Goal: Information Seeking & Learning: Learn about a topic

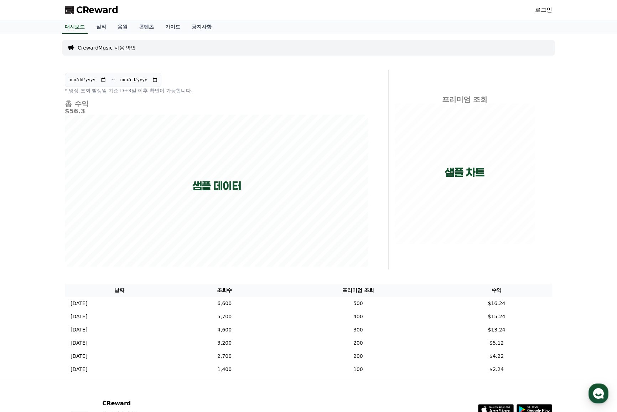
click at [542, 12] on link "로그인" at bounding box center [543, 10] width 17 height 9
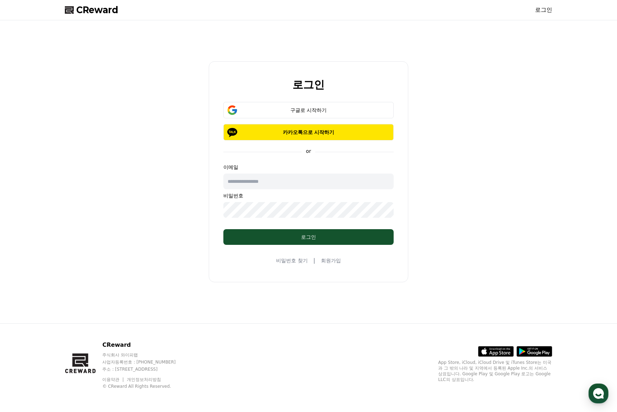
click at [264, 184] on input "text" at bounding box center [308, 181] width 170 height 16
click at [175, 195] on div "로그인 구글로 시작하기 카카오톡으로 시작하기 or 이메일 비밀번호 로그인 비밀번호 찾기 | 회원가입" at bounding box center [308, 171] width 493 height 297
click at [305, 114] on button "구글로 시작하기" at bounding box center [308, 110] width 170 height 16
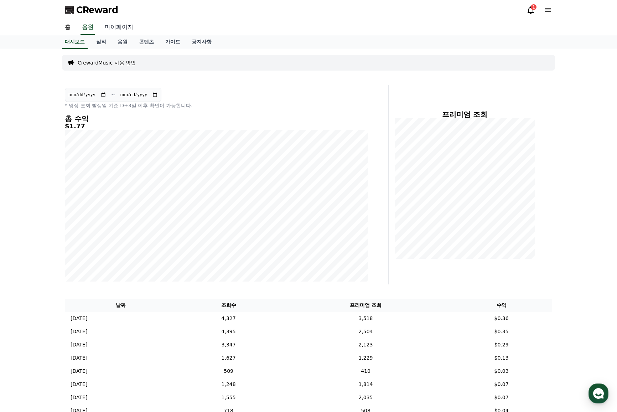
click at [116, 27] on link "마이페이지" at bounding box center [119, 27] width 40 height 15
select select "**********"
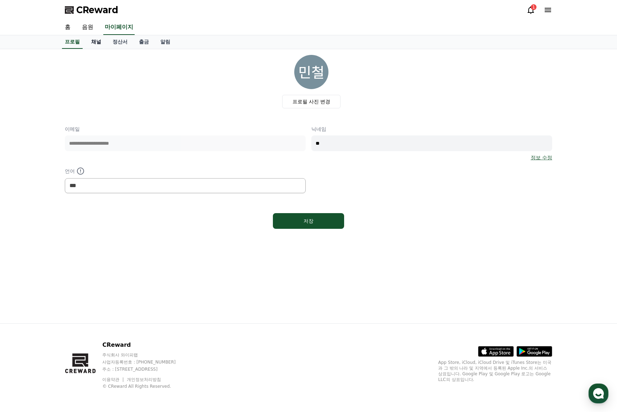
click at [101, 40] on link "채널" at bounding box center [95, 42] width 21 height 14
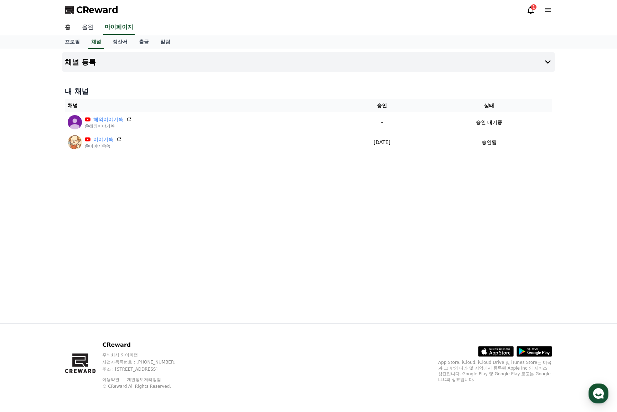
click at [92, 29] on link "음원" at bounding box center [87, 27] width 23 height 15
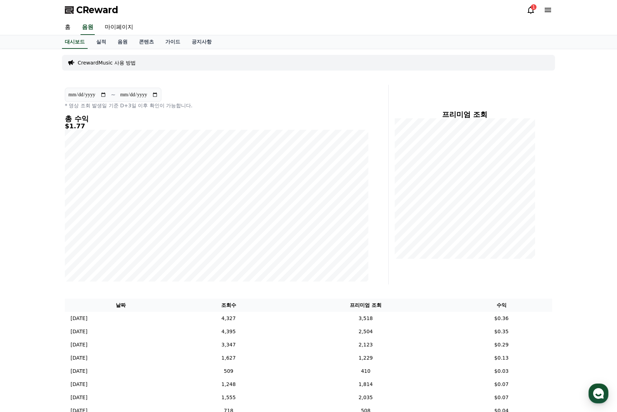
click at [77, 123] on h5 "$1.77" at bounding box center [216, 126] width 303 height 7
click at [130, 47] on link "음원" at bounding box center [122, 42] width 21 height 14
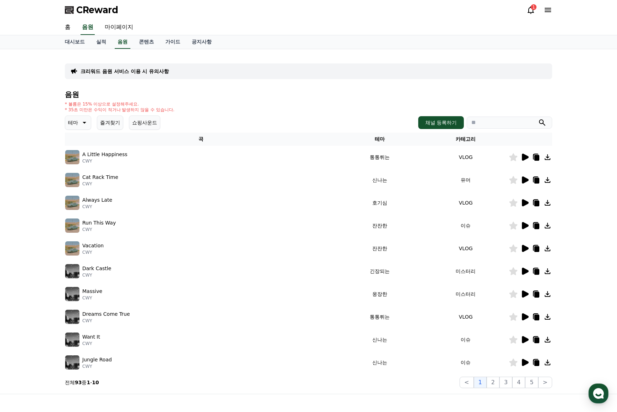
click at [528, 154] on icon at bounding box center [524, 157] width 9 height 9
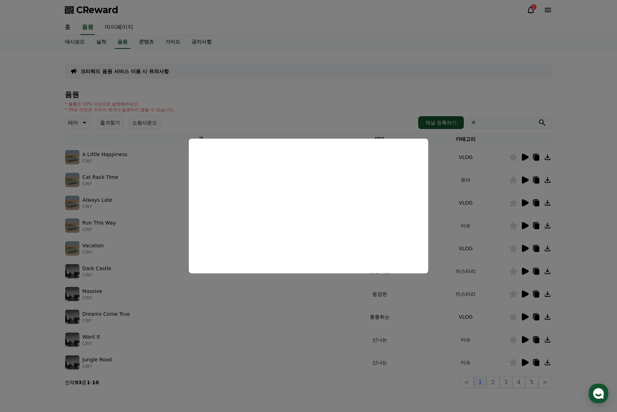
click at [477, 198] on button "close modal" at bounding box center [308, 206] width 617 height 412
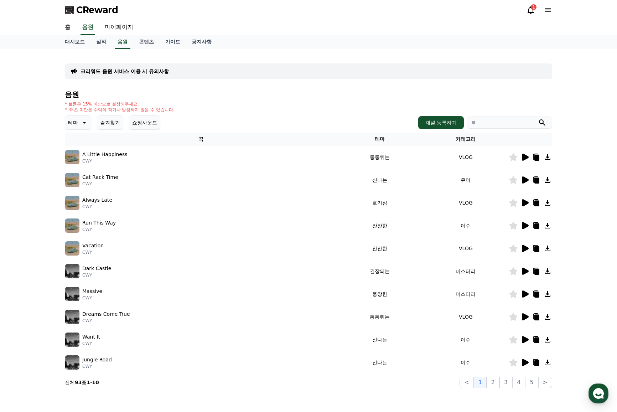
click at [522, 272] on icon at bounding box center [525, 270] width 7 height 7
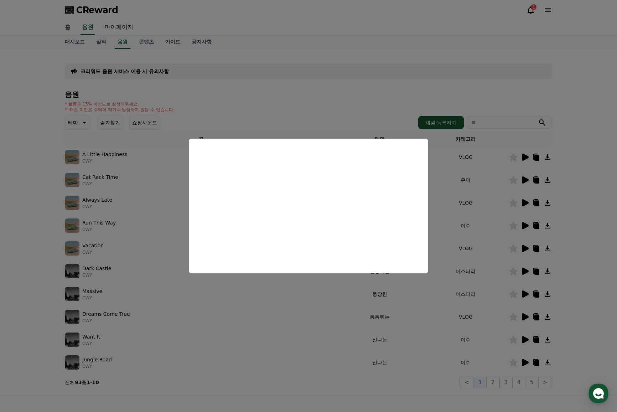
click at [582, 359] on button "close modal" at bounding box center [308, 206] width 617 height 412
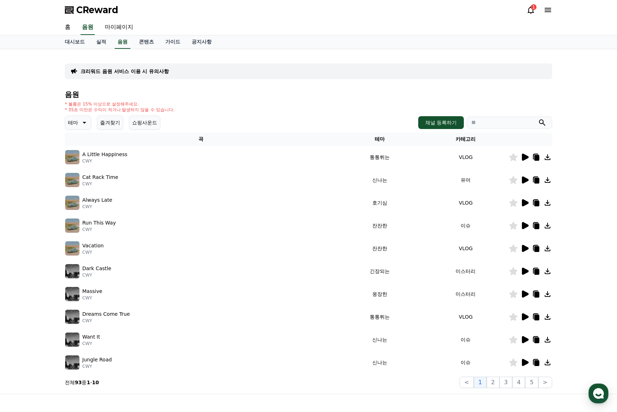
click at [80, 122] on icon at bounding box center [83, 122] width 9 height 9
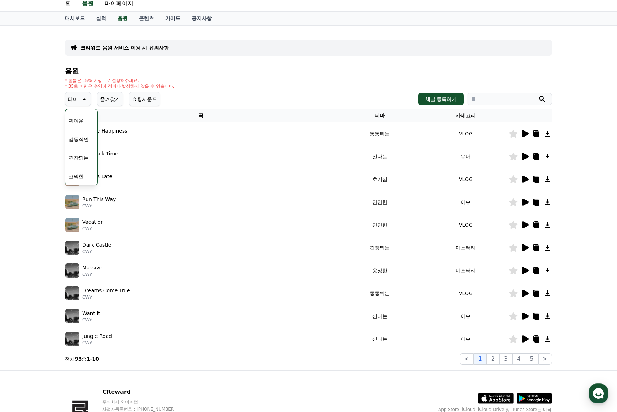
scroll to position [36, 0]
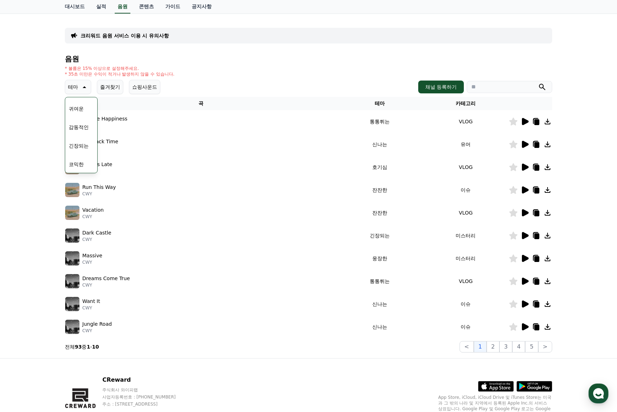
click at [80, 165] on button "코믹한" at bounding box center [76, 164] width 21 height 16
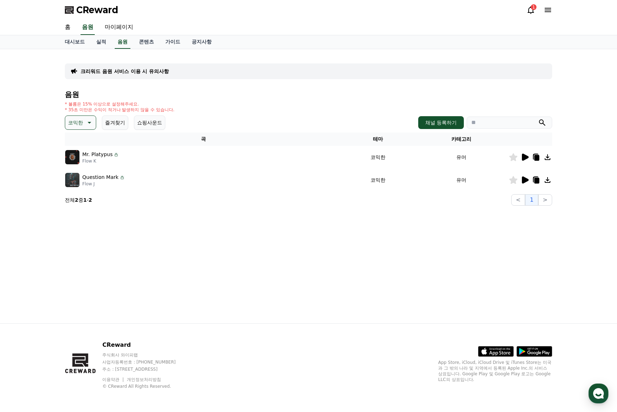
click at [525, 159] on icon at bounding box center [525, 156] width 7 height 7
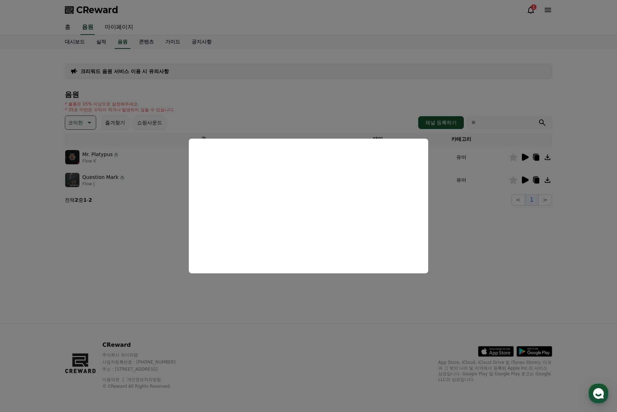
click at [522, 179] on button "close modal" at bounding box center [308, 206] width 617 height 412
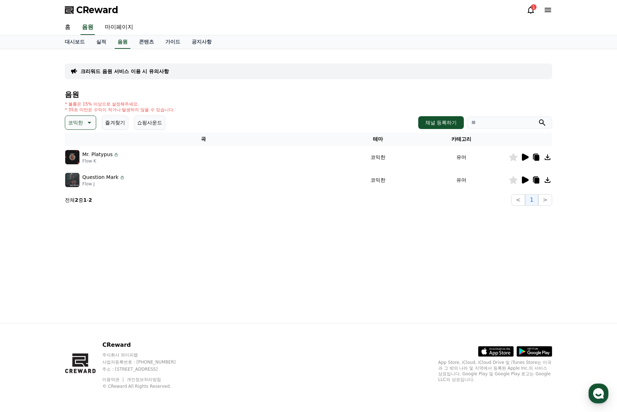
click at [523, 179] on icon at bounding box center [525, 179] width 7 height 7
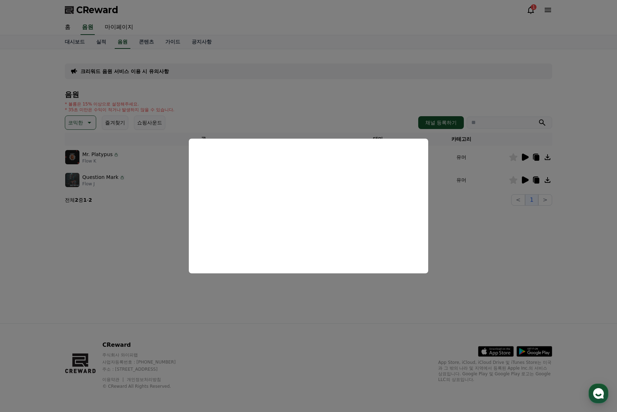
click at [517, 279] on button "close modal" at bounding box center [308, 206] width 617 height 412
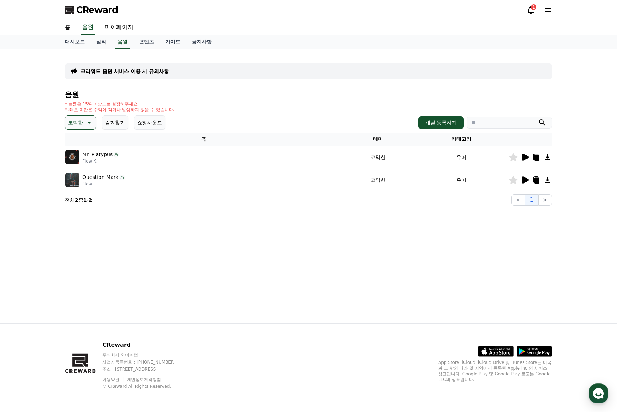
click at [549, 159] on icon at bounding box center [547, 157] width 9 height 9
click at [66, 27] on link "홈" at bounding box center [67, 27] width 17 height 15
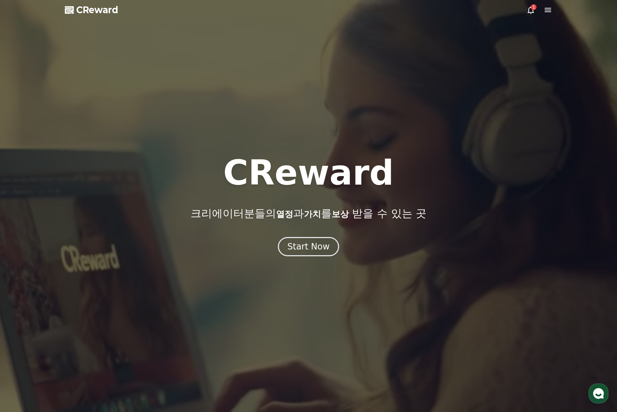
click at [531, 8] on div "1" at bounding box center [534, 7] width 6 height 6
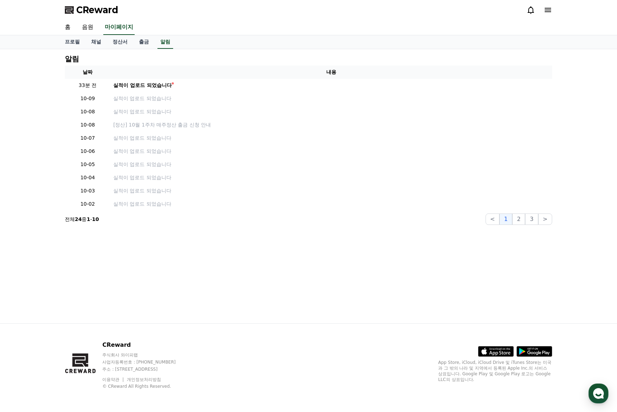
click at [548, 12] on icon at bounding box center [547, 10] width 9 height 9
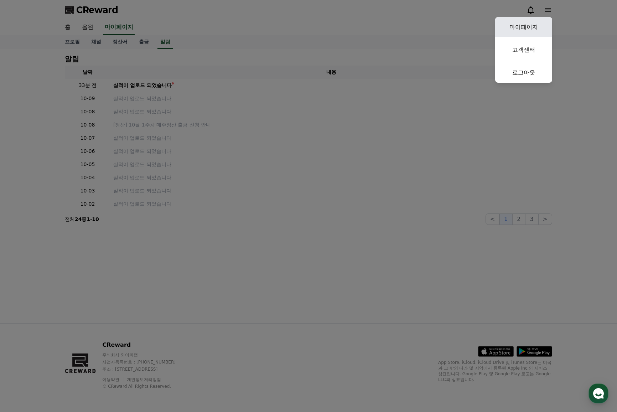
click at [537, 21] on link "마이페이지" at bounding box center [523, 27] width 57 height 20
select select "**********"
